Goal: Task Accomplishment & Management: Complete application form

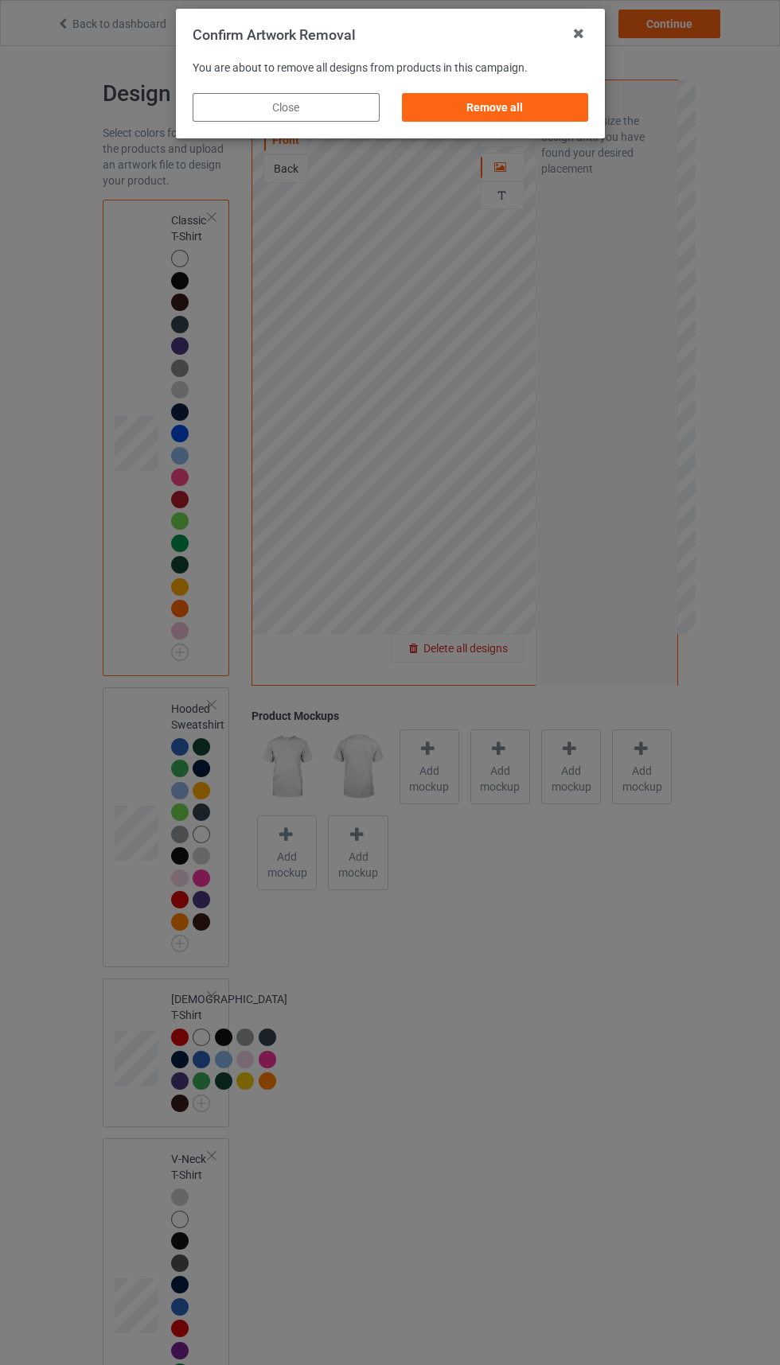
click at [539, 108] on div "Remove all" at bounding box center [494, 107] width 187 height 29
click at [539, 102] on div "Artwork Move and resize the design until you have found your desired placement" at bounding box center [606, 131] width 142 height 102
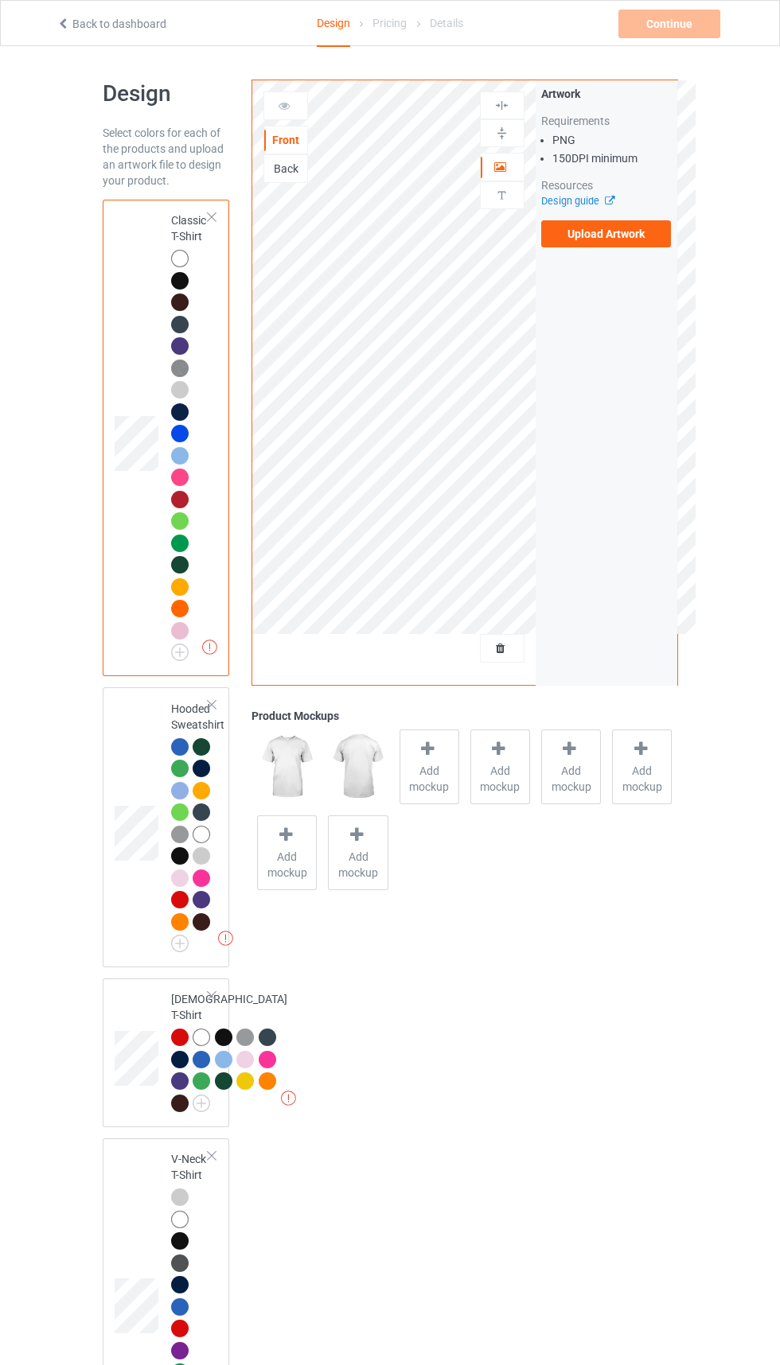
click at [645, 231] on label "Upload Artwork" at bounding box center [606, 233] width 130 height 27
click at [0, 0] on input "Upload Artwork" at bounding box center [0, 0] width 0 height 0
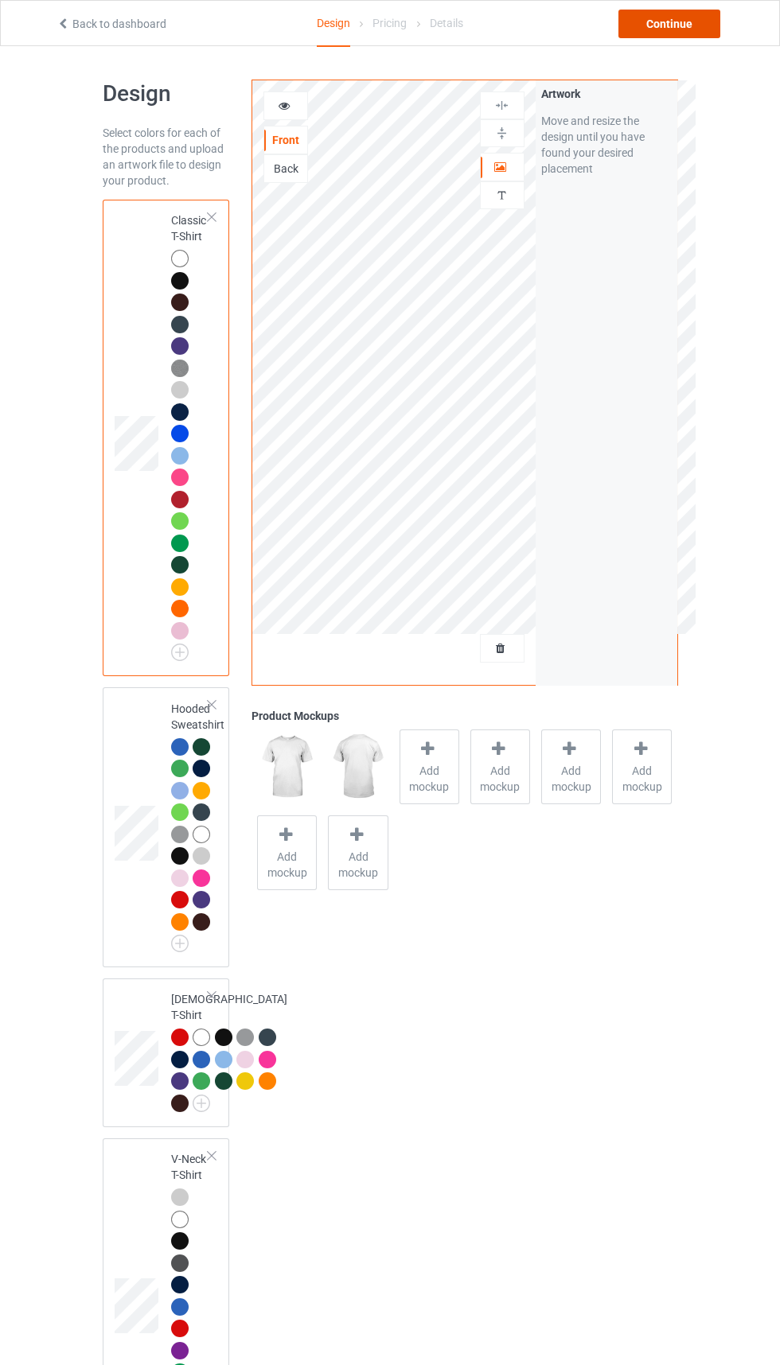
click at [659, 12] on div "Continue" at bounding box center [669, 24] width 102 height 29
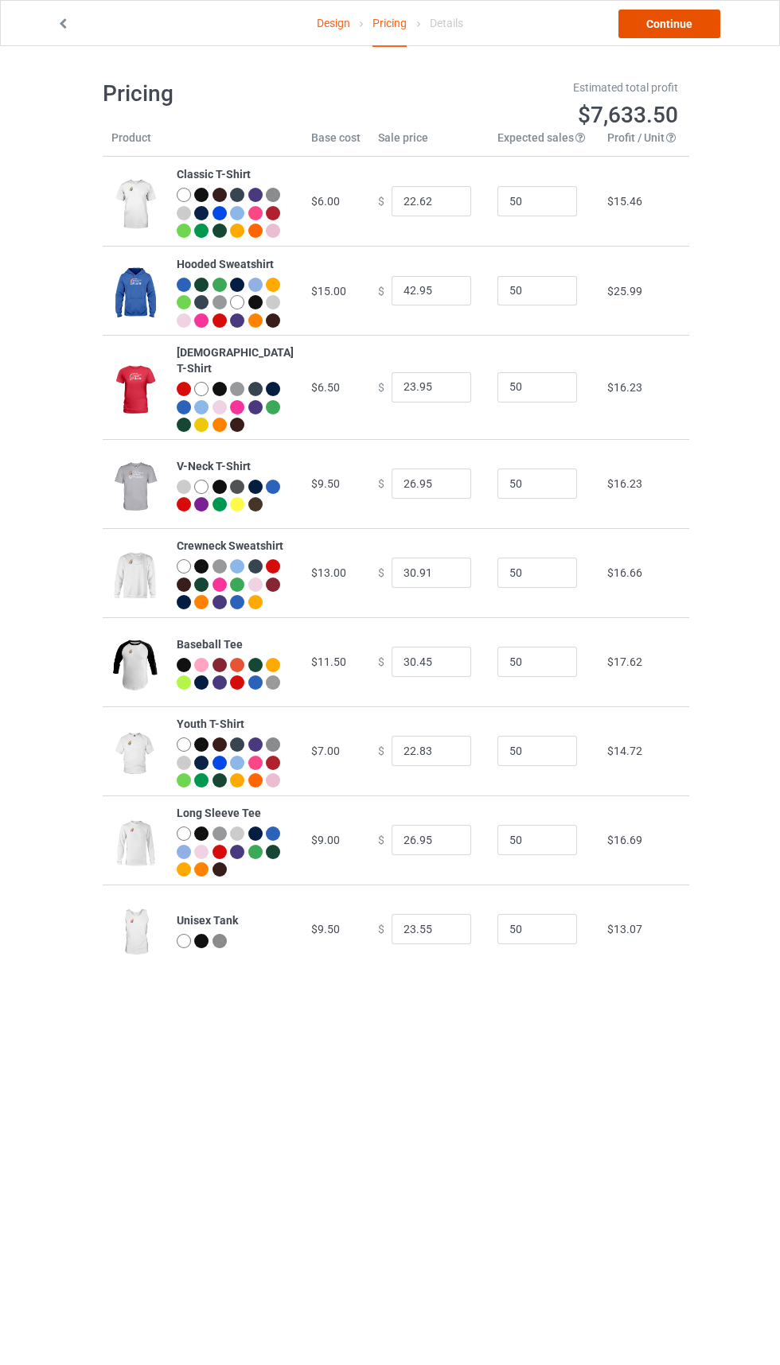
click at [682, 19] on link "Continue" at bounding box center [669, 24] width 102 height 29
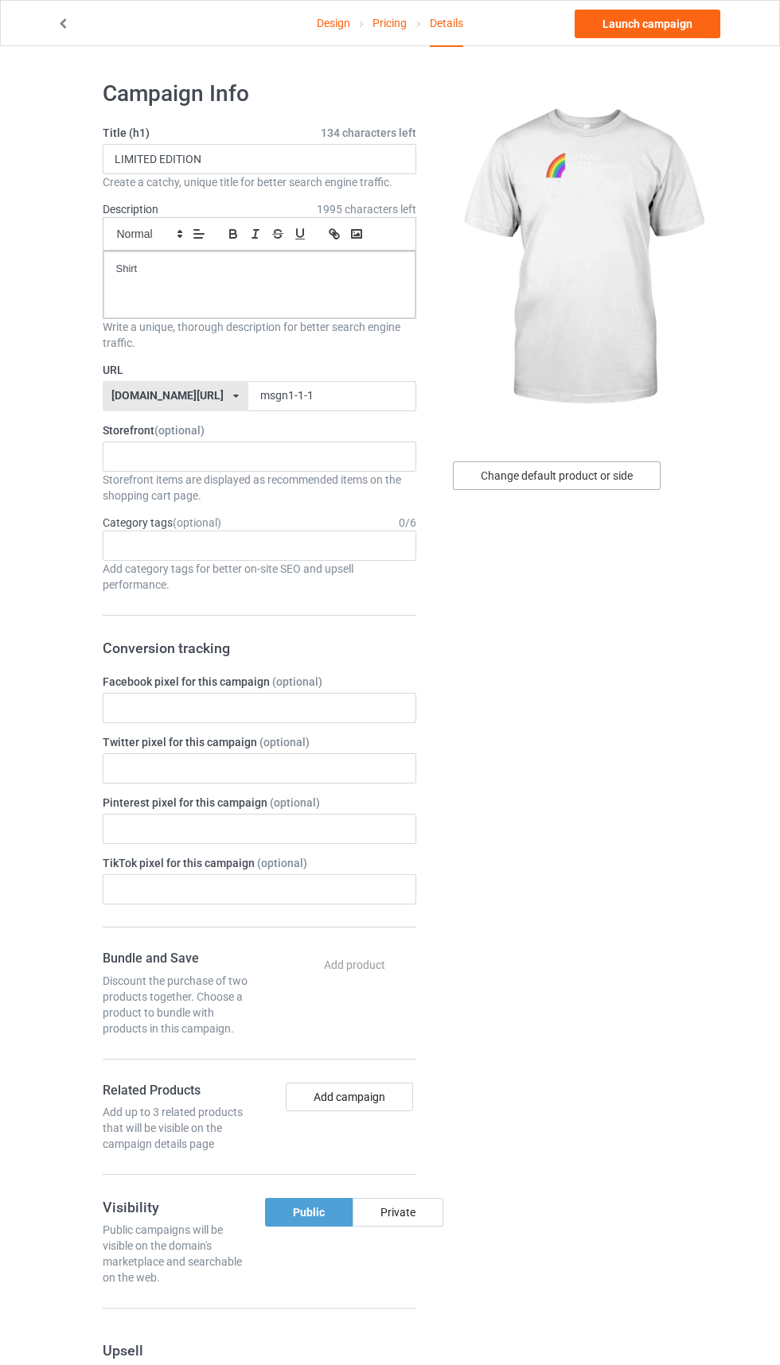
click at [603, 479] on div "Change default product or side" at bounding box center [557, 475] width 208 height 29
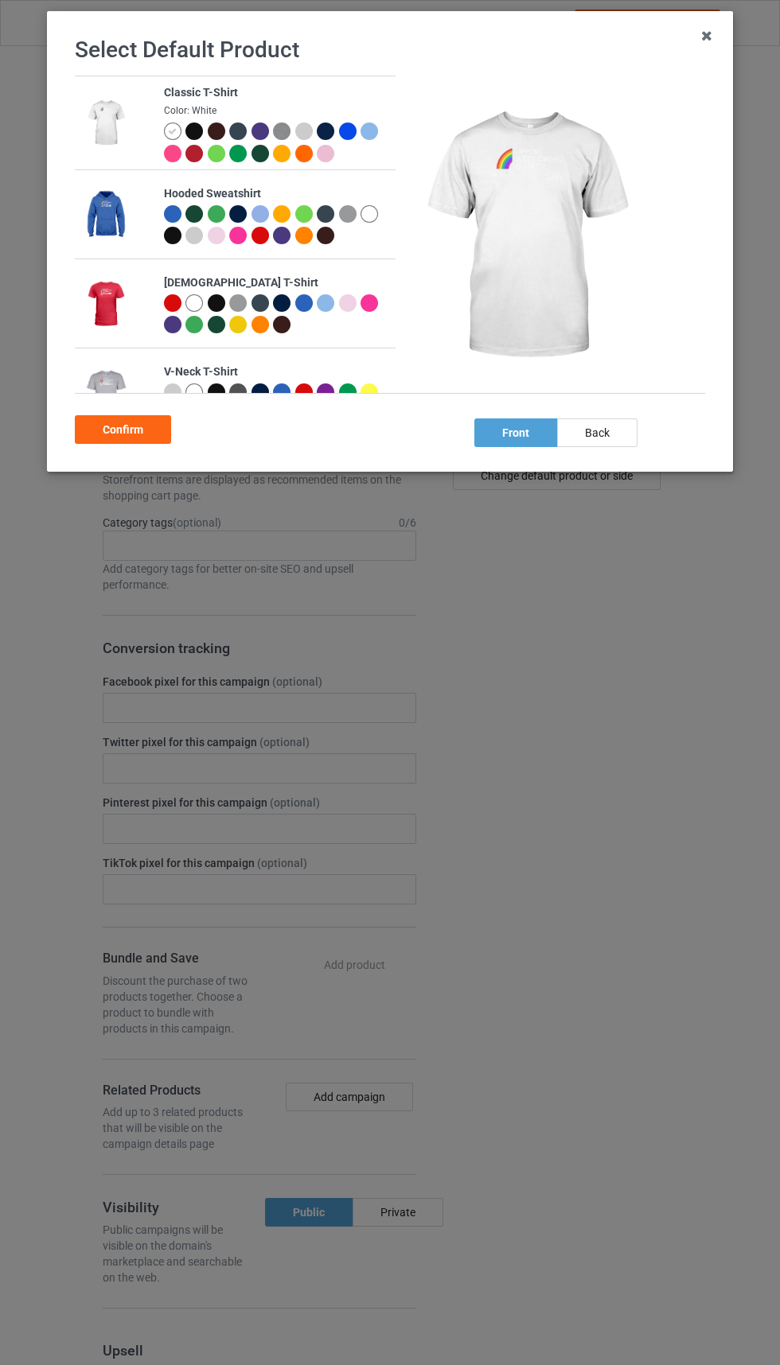
click at [537, 482] on div "Select Default Product Classic T-Shirt Color: White Hooded Sweatshirt [DEMOGRAP…" at bounding box center [390, 682] width 780 height 1365
click at [196, 140] on div at bounding box center [194, 132] width 18 height 18
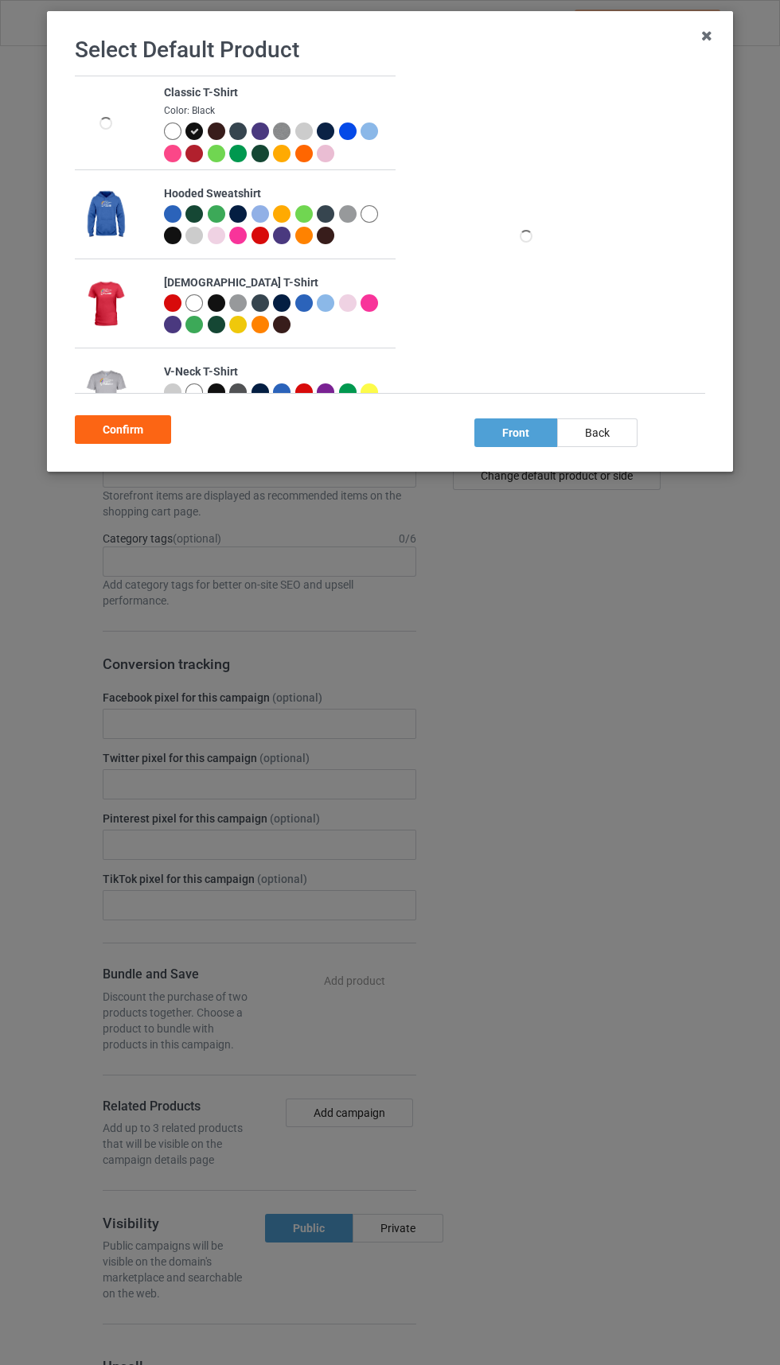
click at [173, 125] on div at bounding box center [173, 132] width 18 height 18
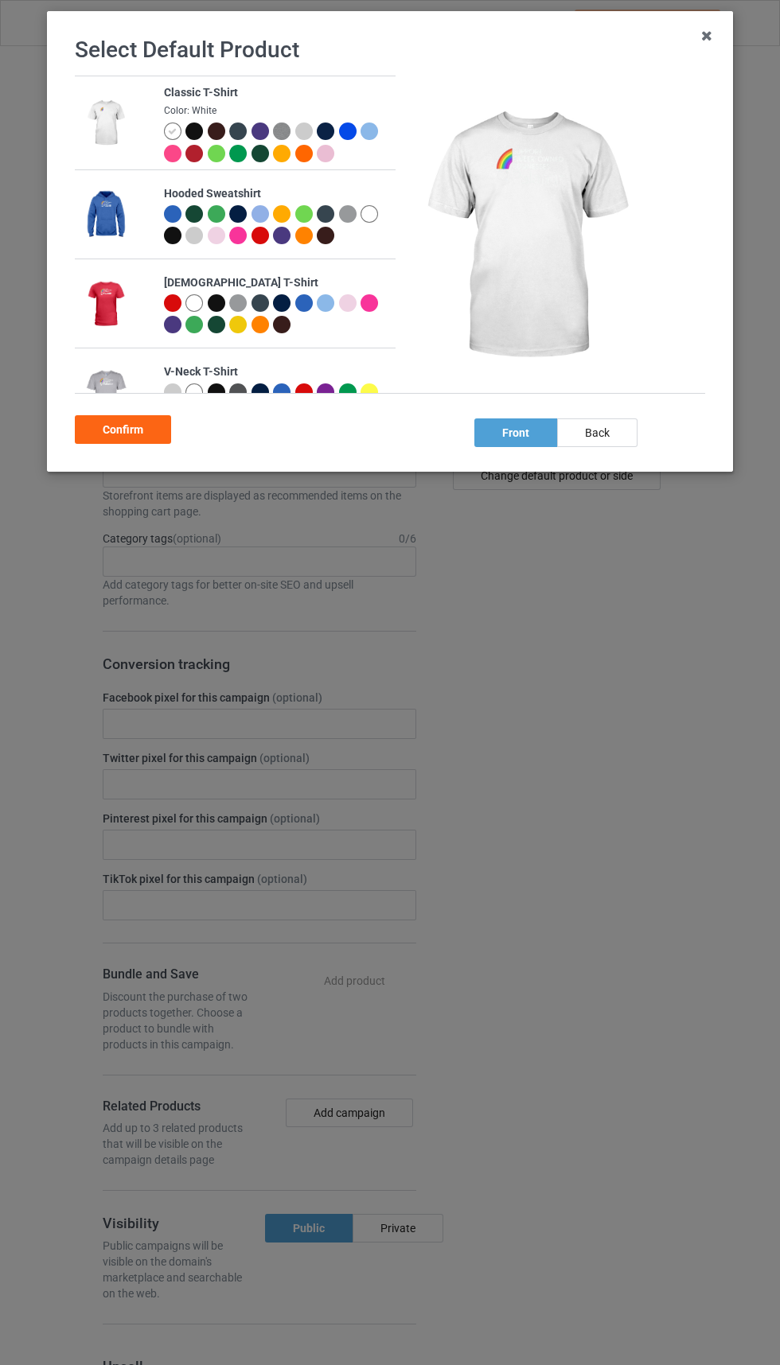
click at [194, 127] on div at bounding box center [194, 132] width 18 height 18
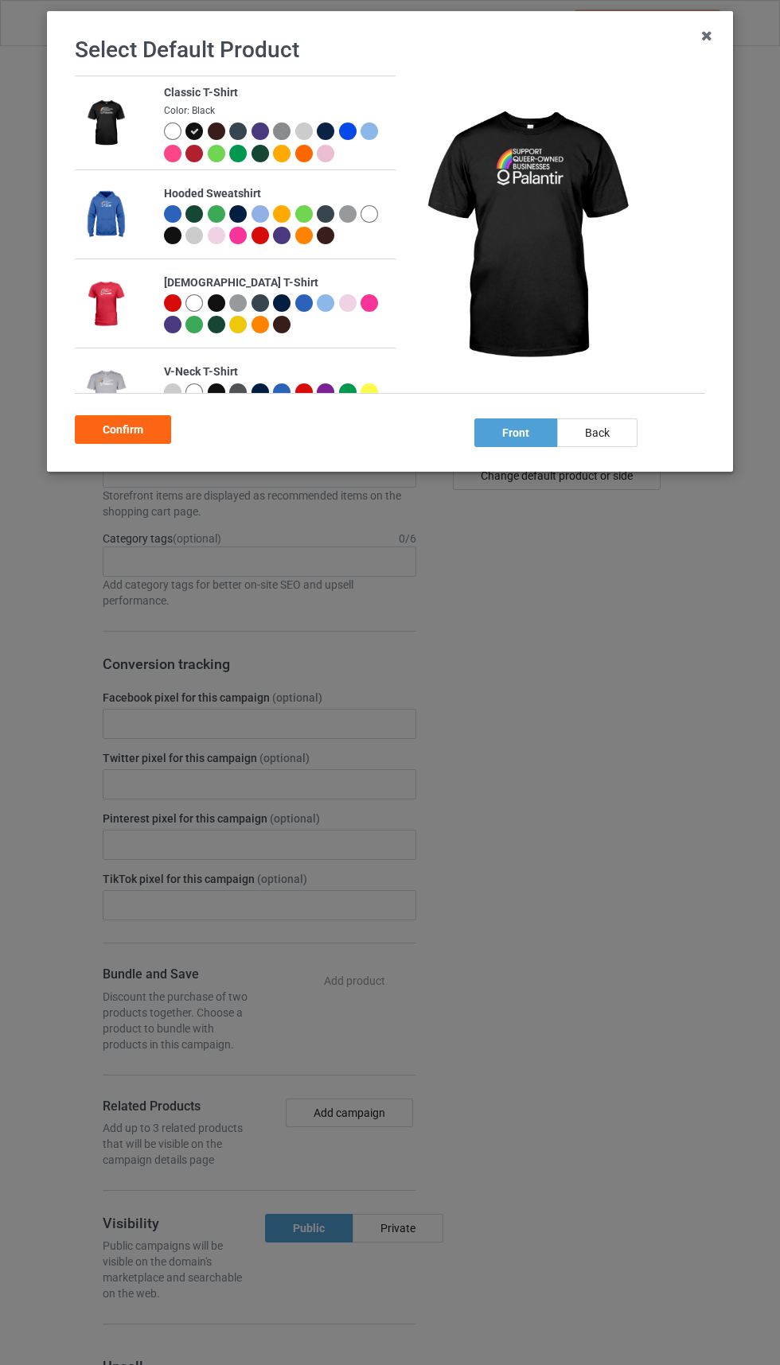
click at [221, 161] on div at bounding box center [219, 156] width 22 height 22
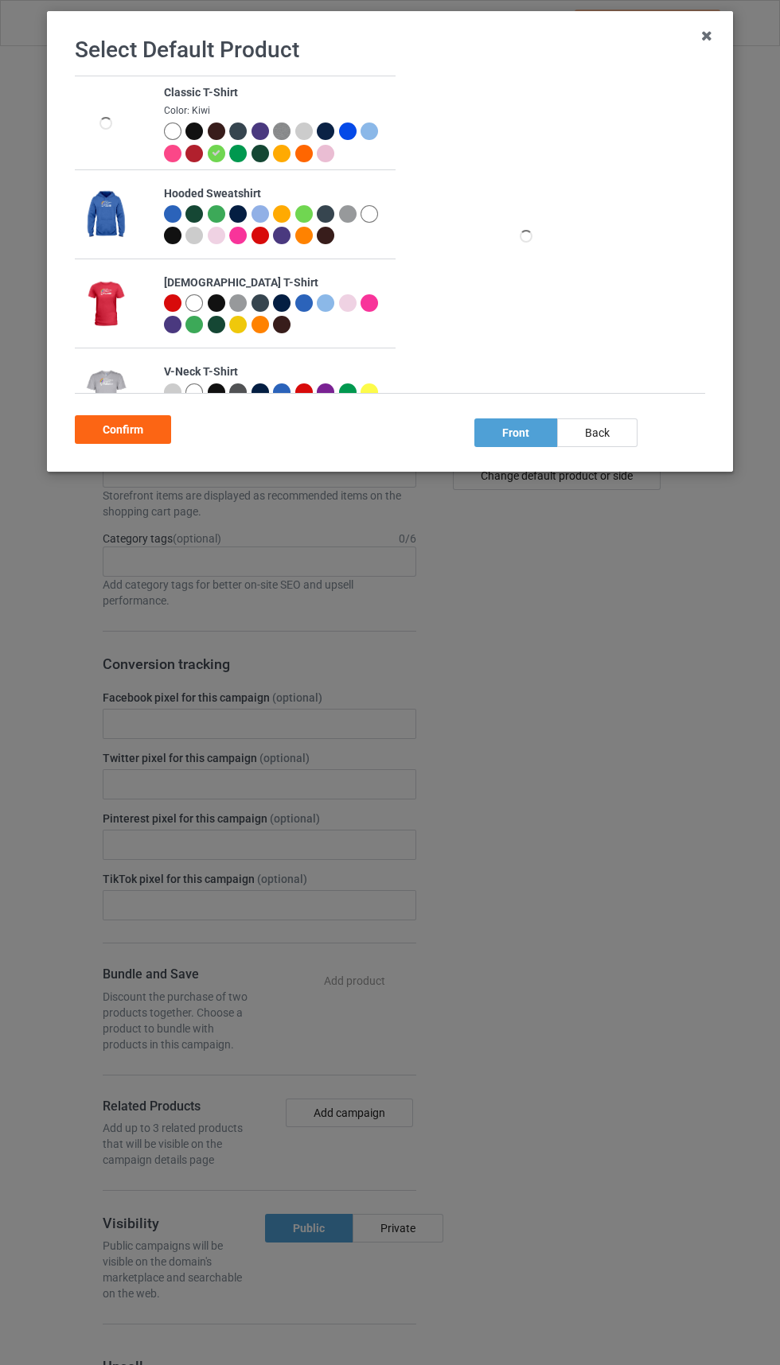
click at [245, 154] on div at bounding box center [238, 154] width 18 height 18
click at [222, 154] on div at bounding box center [217, 154] width 18 height 18
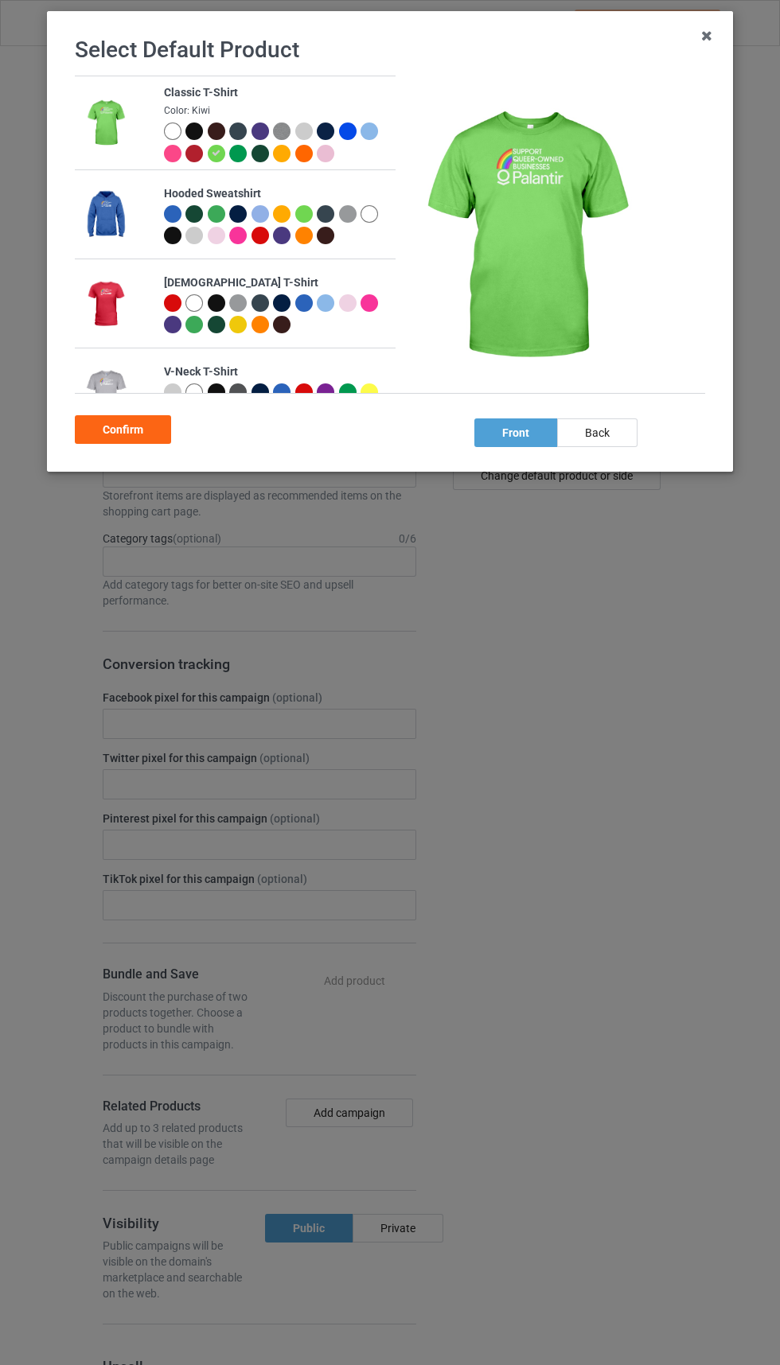
click at [164, 153] on div at bounding box center [173, 154] width 18 height 18
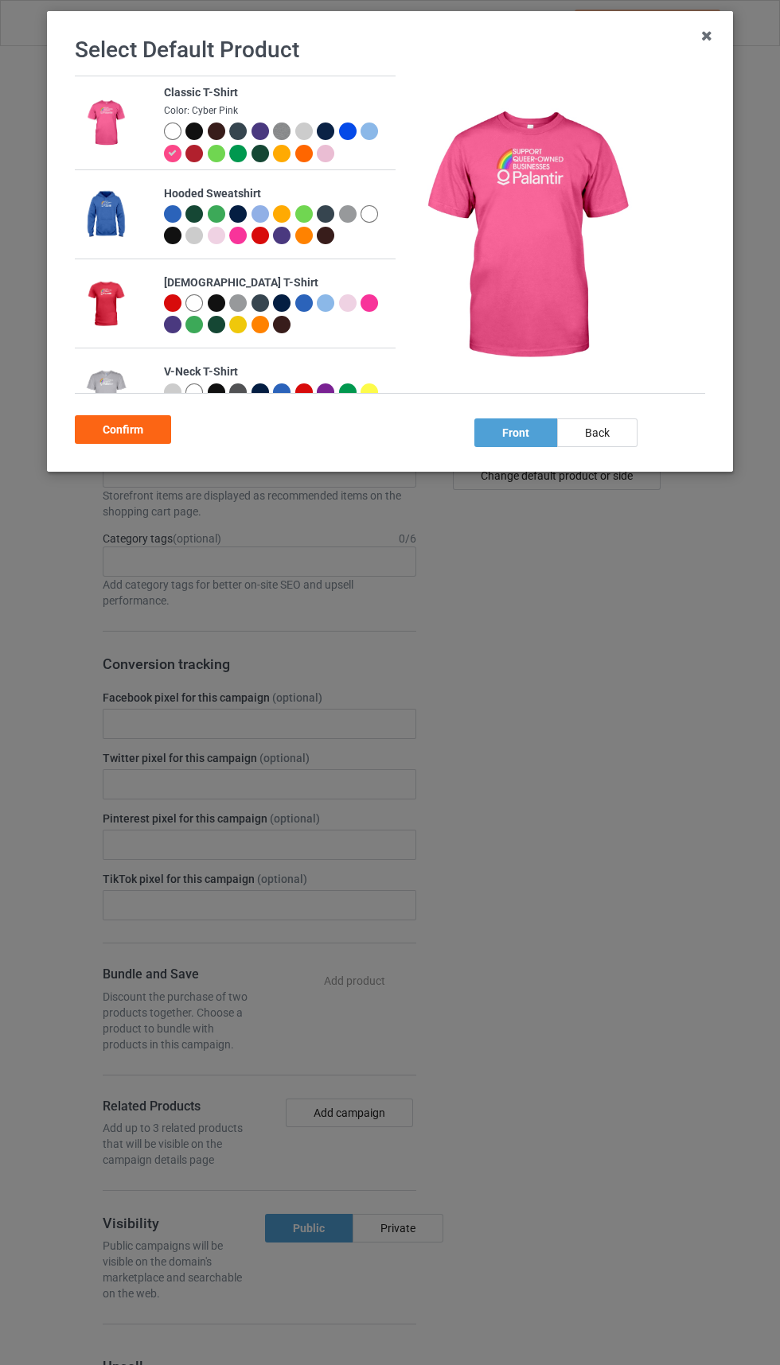
click at [188, 157] on div at bounding box center [194, 154] width 18 height 18
click at [189, 157] on div at bounding box center [194, 154] width 18 height 18
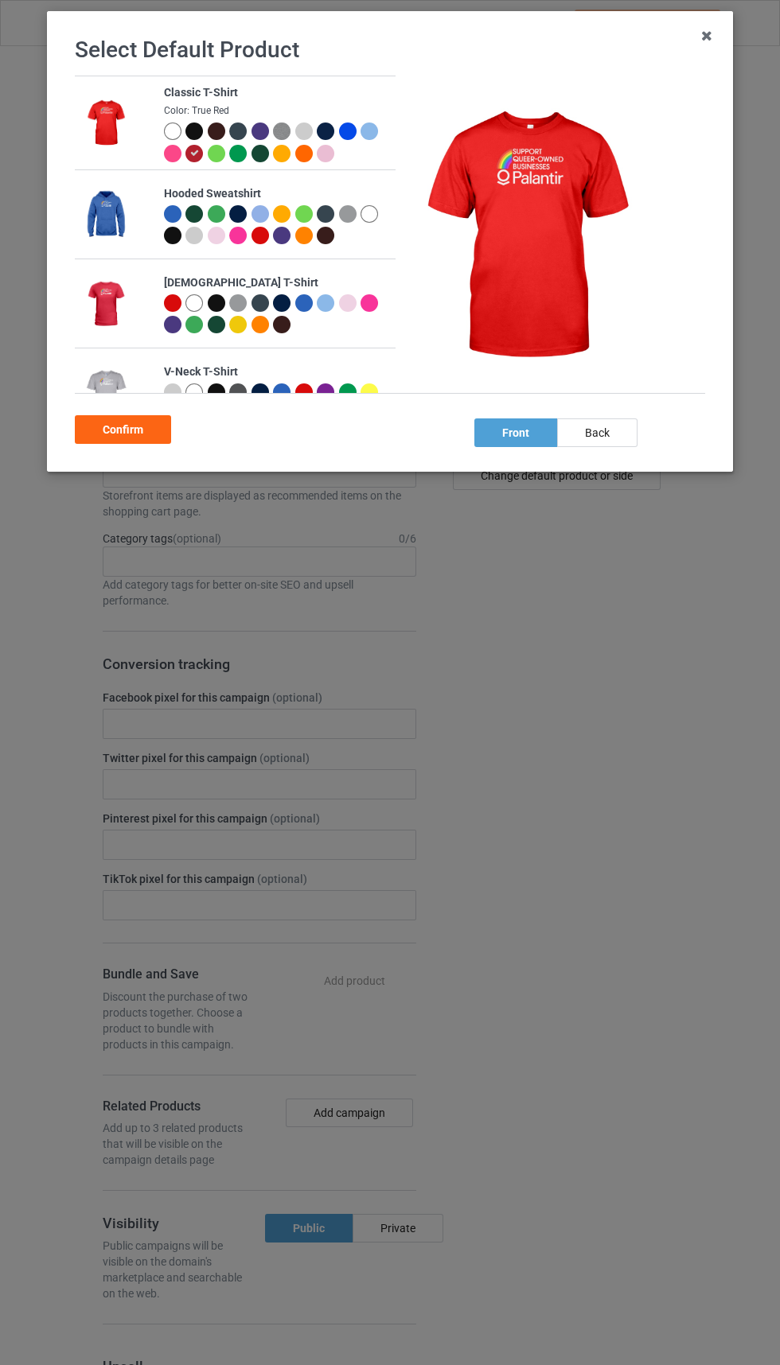
click at [208, 156] on div at bounding box center [217, 154] width 18 height 18
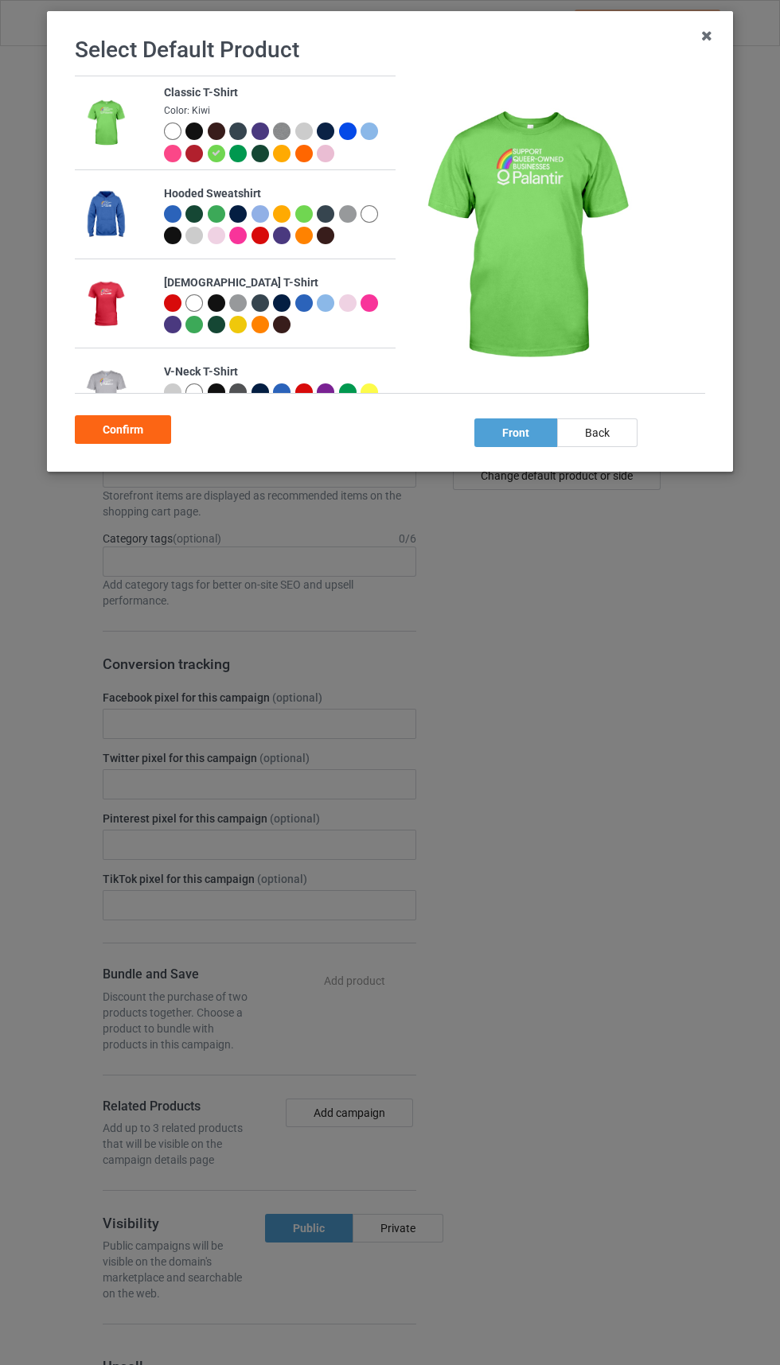
click at [280, 134] on img at bounding box center [282, 132] width 18 height 18
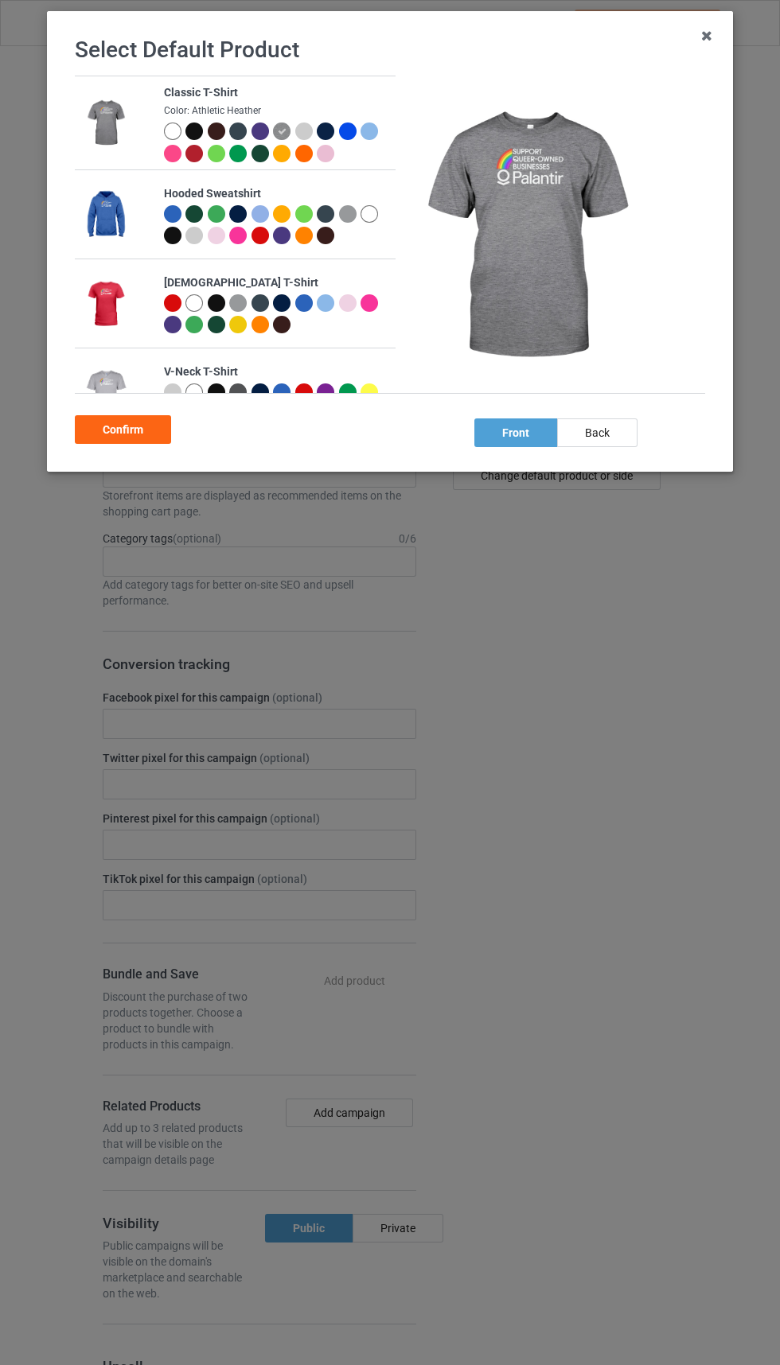
click at [356, 140] on div at bounding box center [350, 134] width 22 height 22
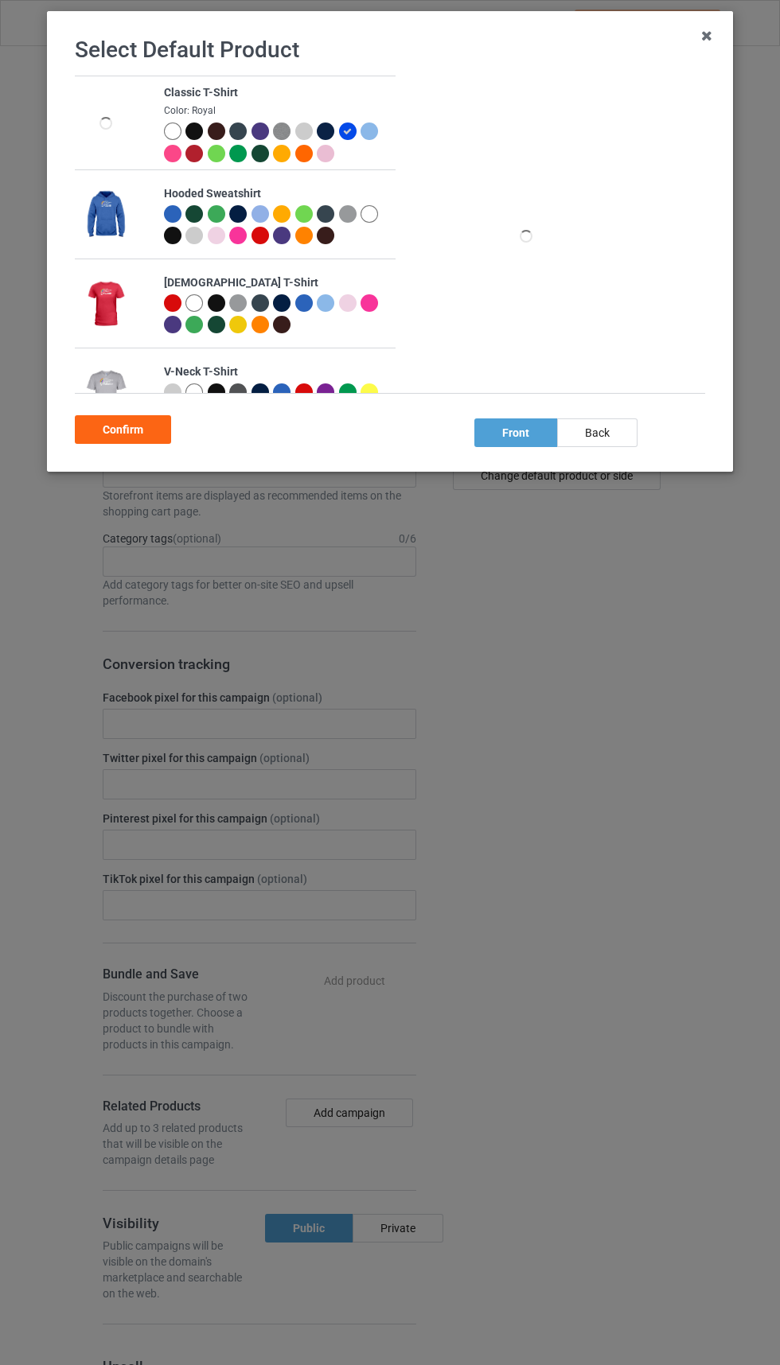
click at [342, 134] on div at bounding box center [348, 132] width 18 height 18
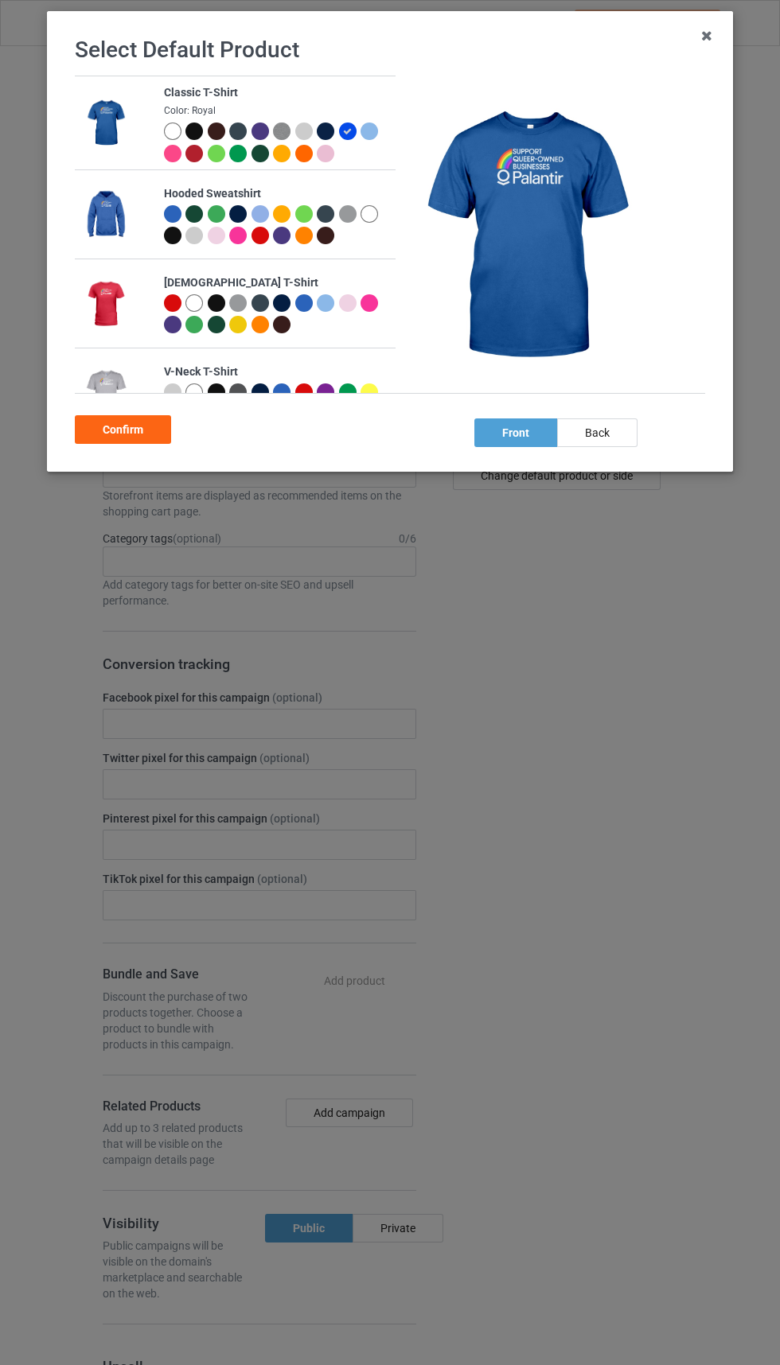
click at [302, 160] on div at bounding box center [304, 154] width 18 height 18
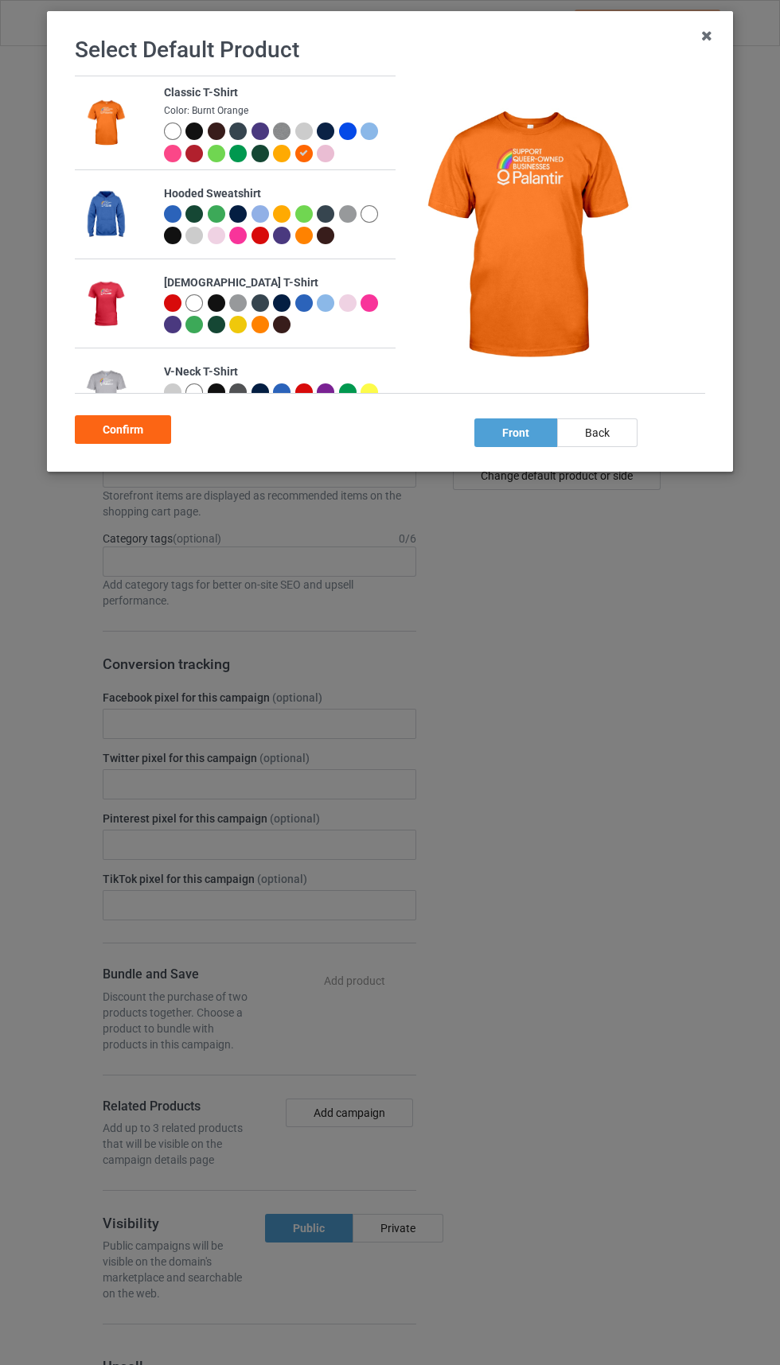
click at [333, 141] on div at bounding box center [328, 134] width 22 height 22
click at [330, 134] on div at bounding box center [326, 132] width 18 height 18
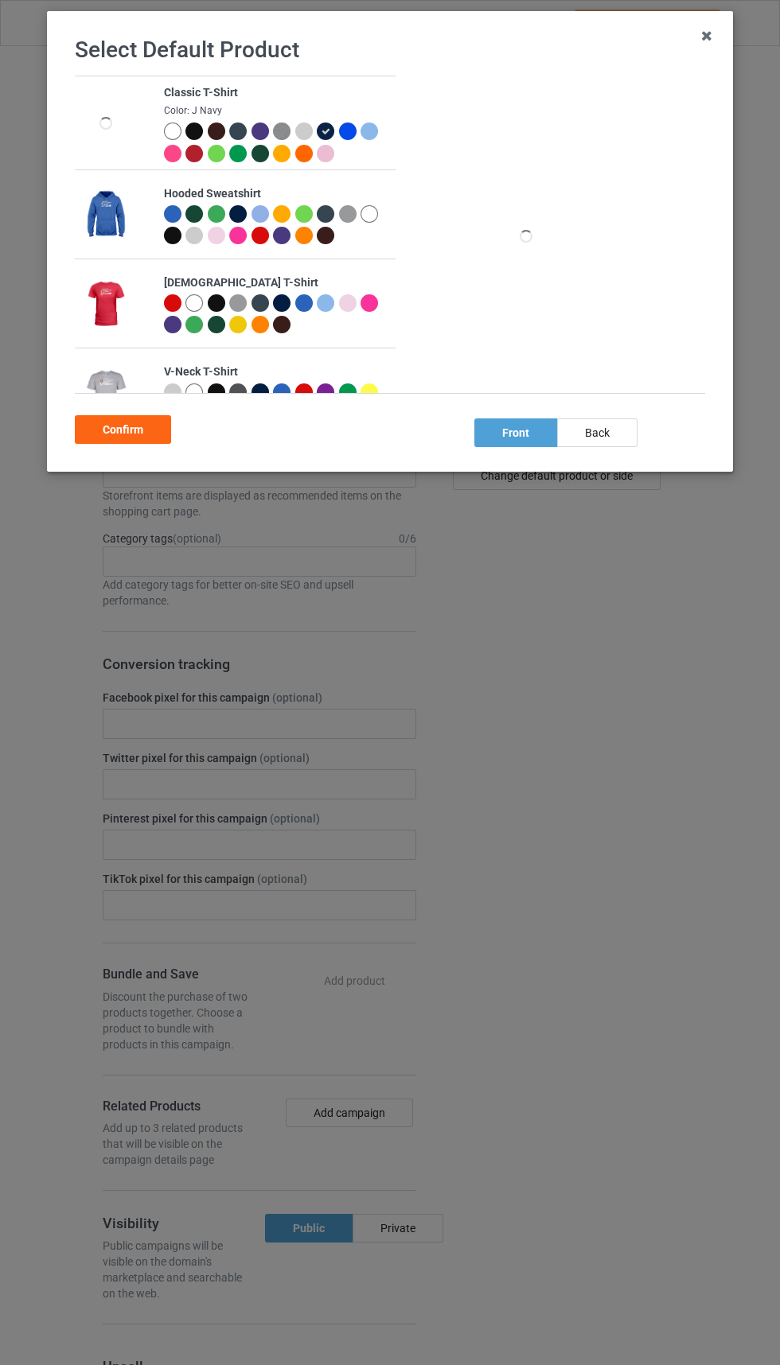
click at [348, 135] on div at bounding box center [348, 132] width 18 height 18
click at [0, 0] on icon at bounding box center [0, 0] width 0 height 0
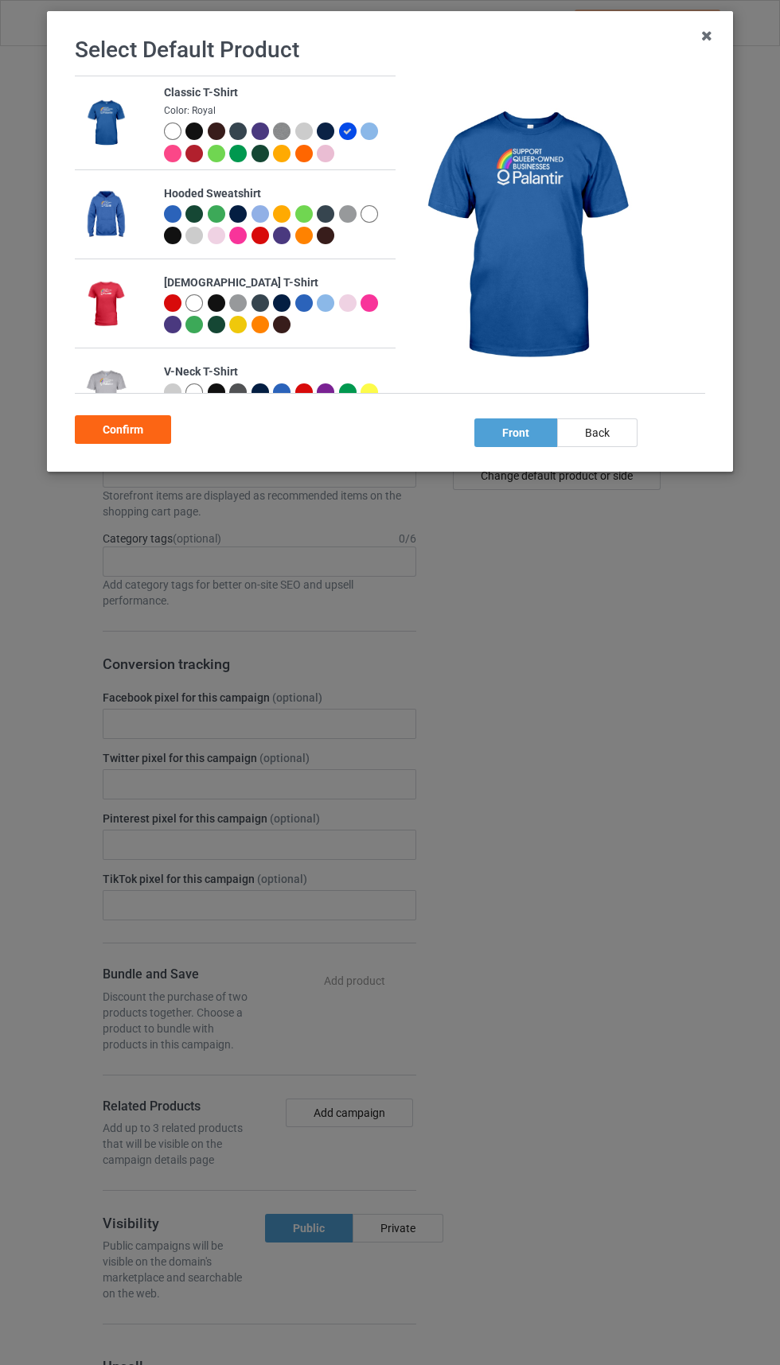
click at [109, 439] on div "Confirm" at bounding box center [123, 429] width 96 height 29
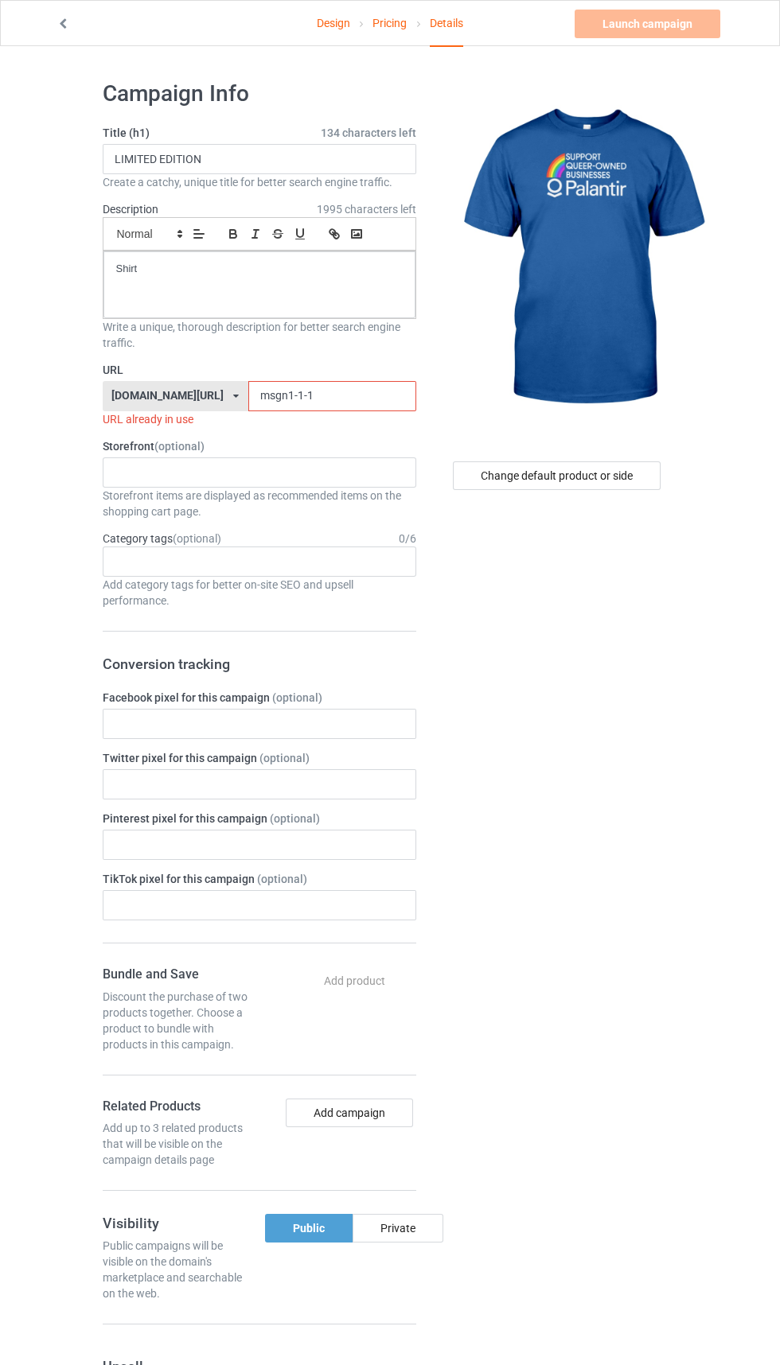
click at [290, 396] on input "msgn1-1-1" at bounding box center [332, 396] width 168 height 30
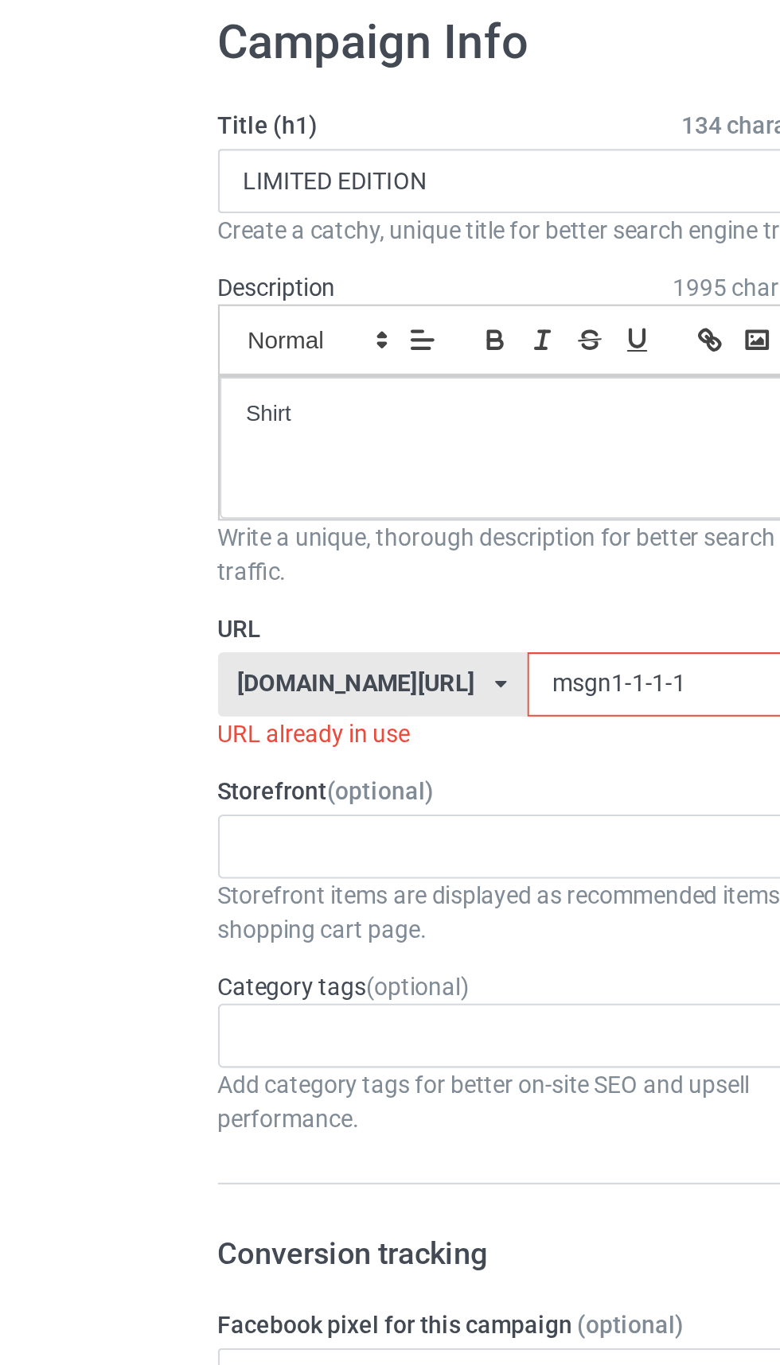
click at [248, 399] on input "msgn1-1-1-1" at bounding box center [332, 396] width 168 height 30
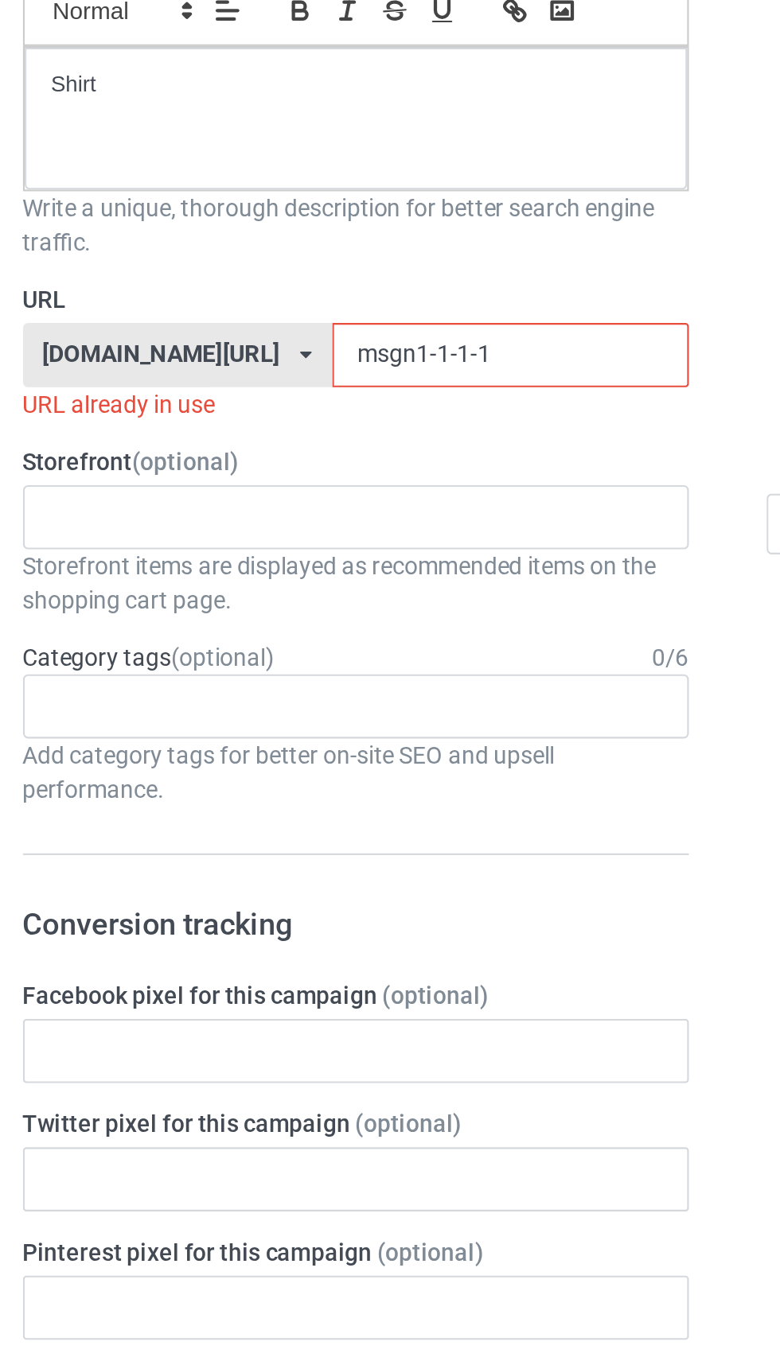
type input "Pmsgn1-1-1-1"
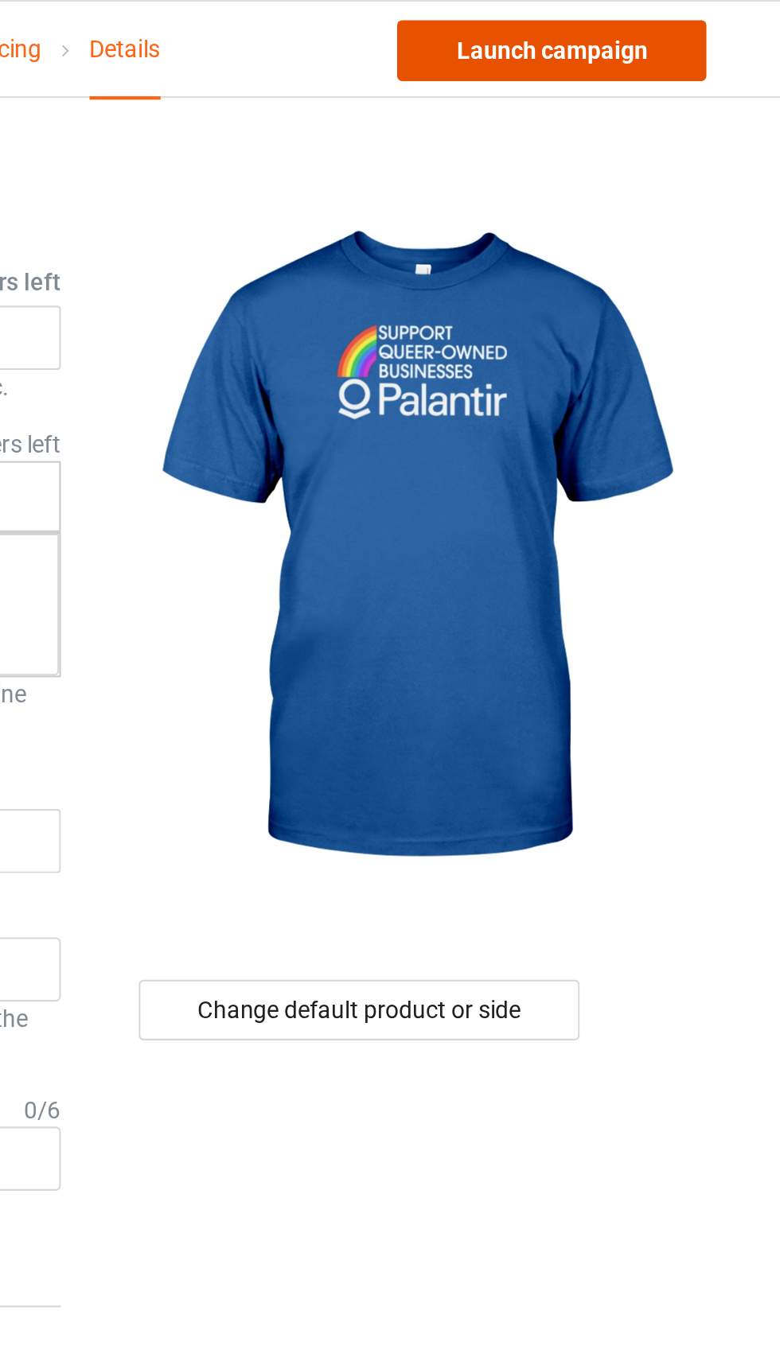
click at [675, 24] on link "Launch campaign" at bounding box center [647, 24] width 146 height 29
